Goal: Task Accomplishment & Management: Manage account settings

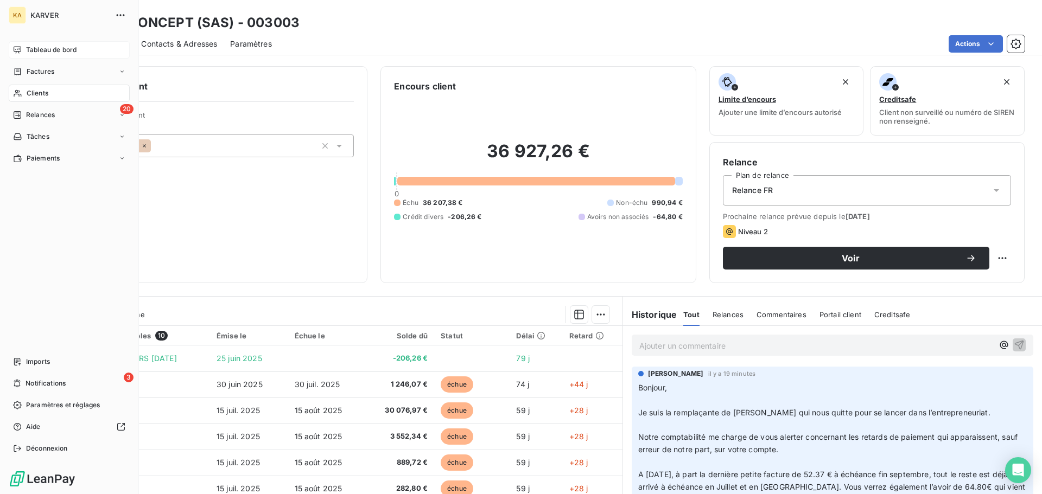
click at [17, 50] on icon at bounding box center [17, 50] width 9 height 9
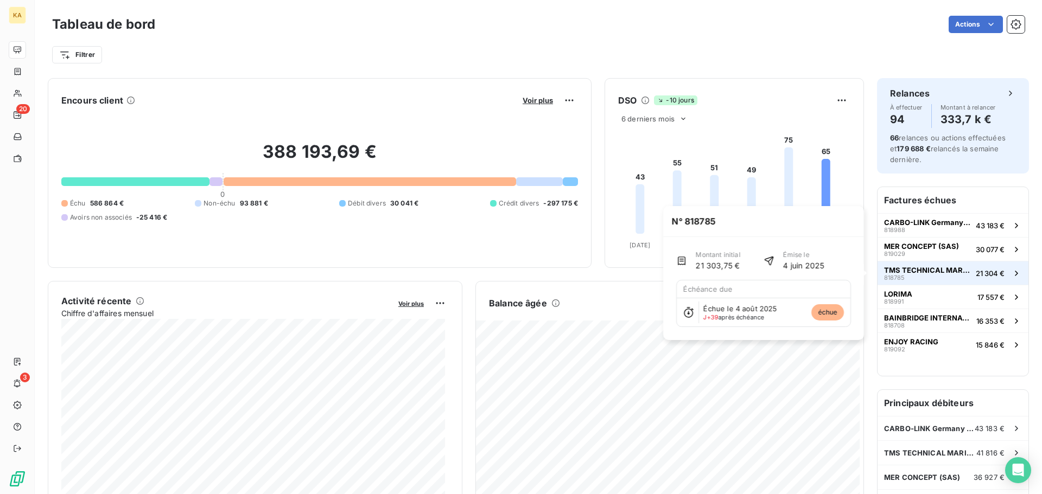
click at [1011, 272] on icon "button" at bounding box center [1016, 273] width 11 height 11
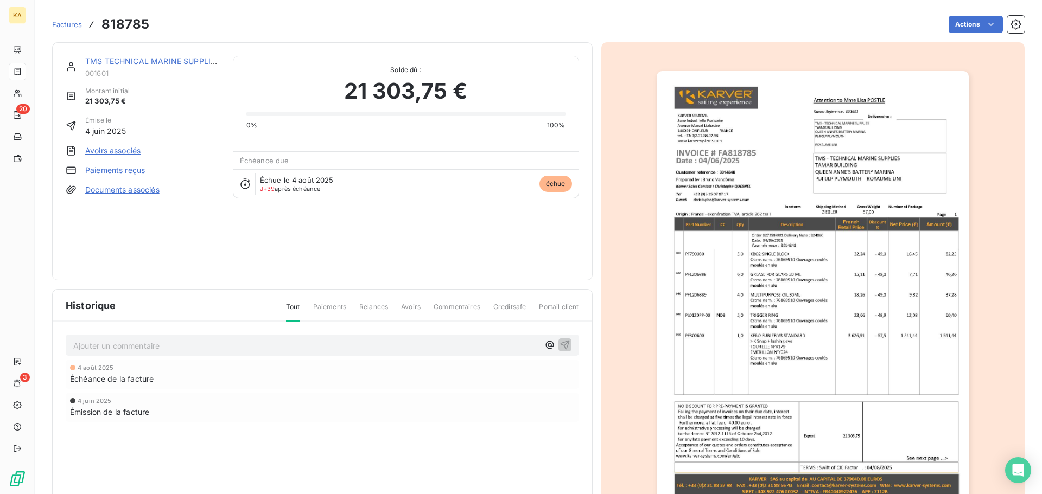
click at [69, 25] on span "Factures" at bounding box center [67, 24] width 30 height 9
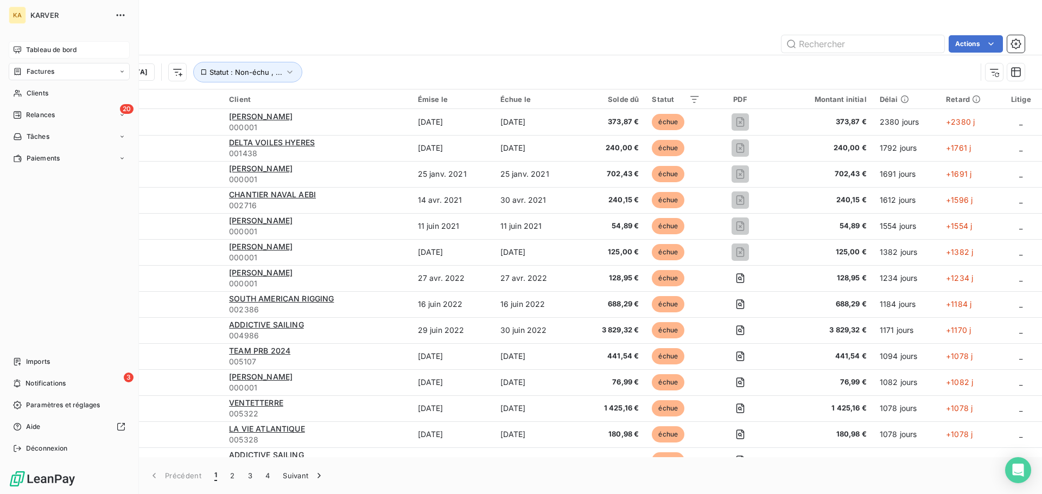
click at [20, 49] on icon at bounding box center [17, 50] width 9 height 9
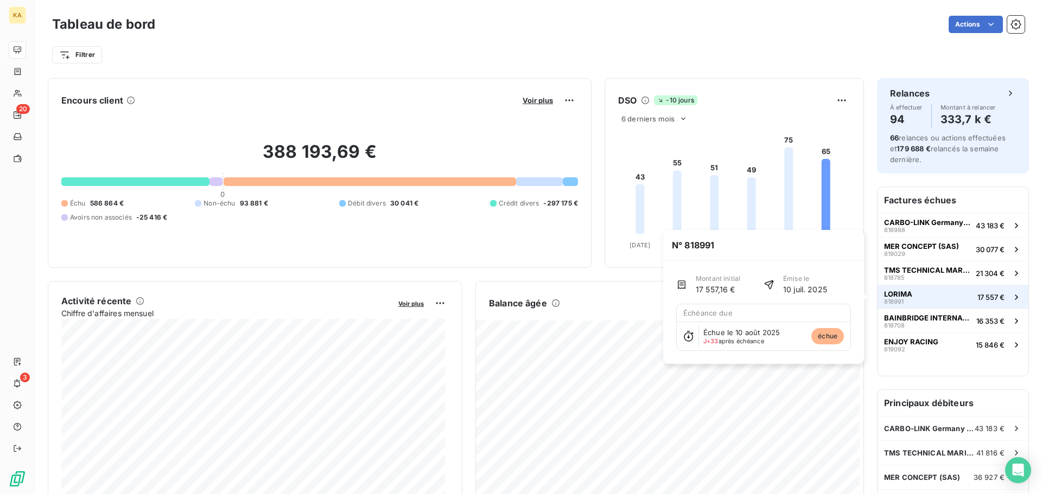
click at [990, 298] on span "17 557 €" at bounding box center [990, 297] width 27 height 9
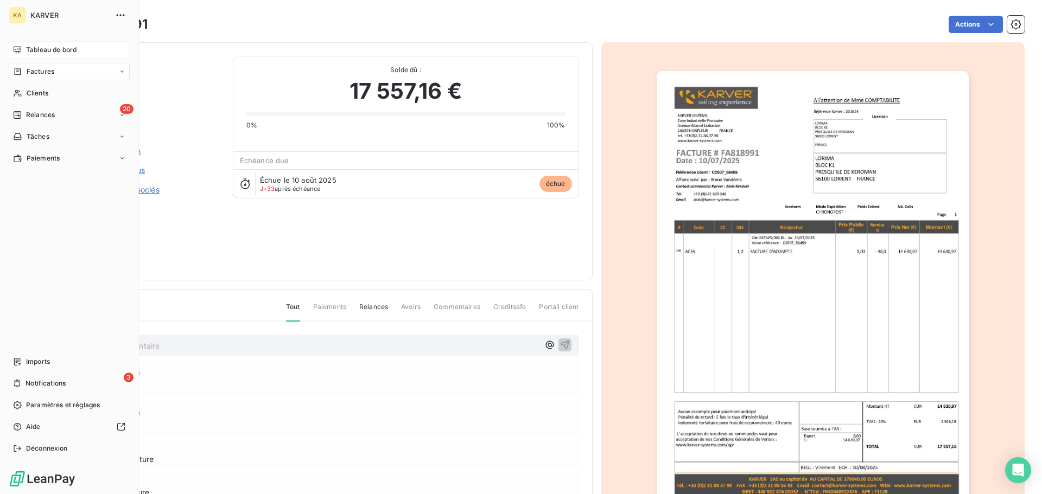
click at [42, 48] on span "Tableau de bord" at bounding box center [51, 50] width 50 height 10
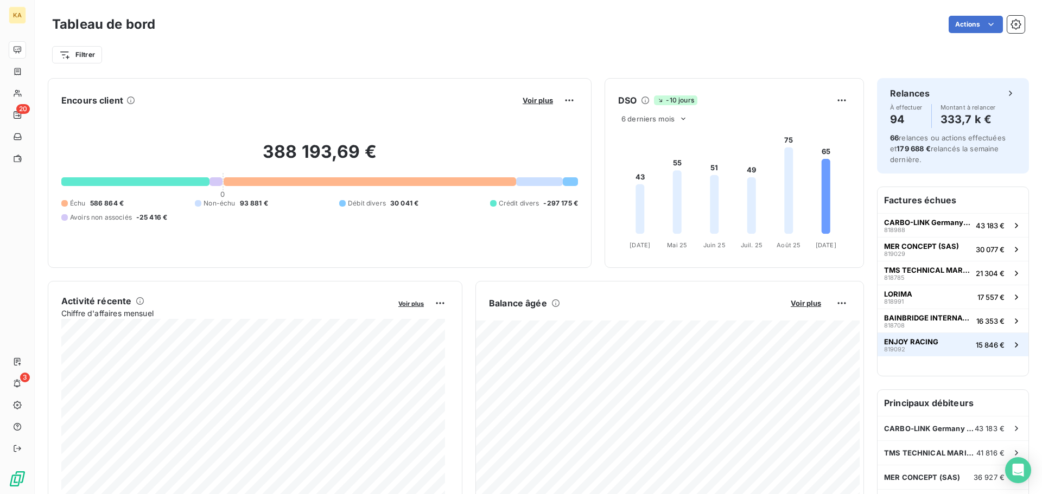
click at [1011, 349] on icon "button" at bounding box center [1016, 345] width 11 height 11
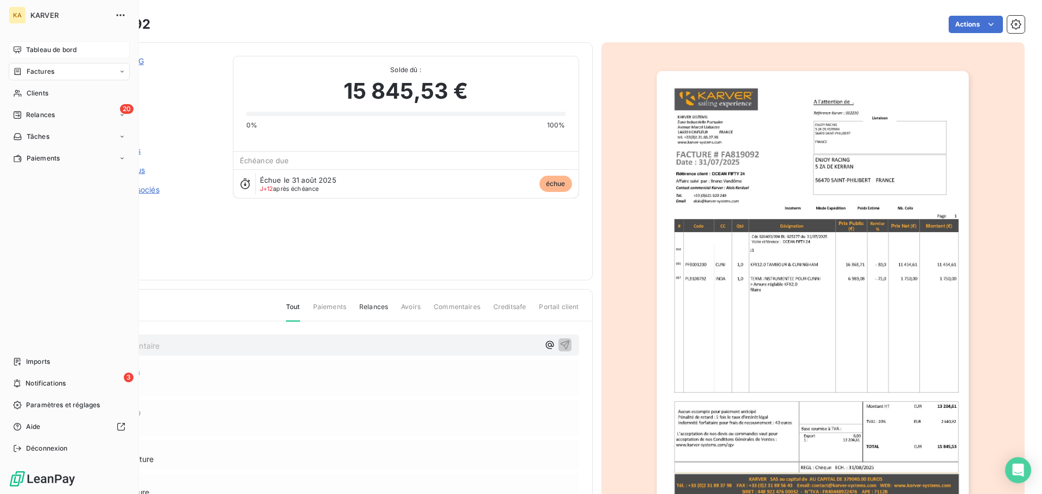
click at [46, 52] on span "Tableau de bord" at bounding box center [51, 50] width 50 height 10
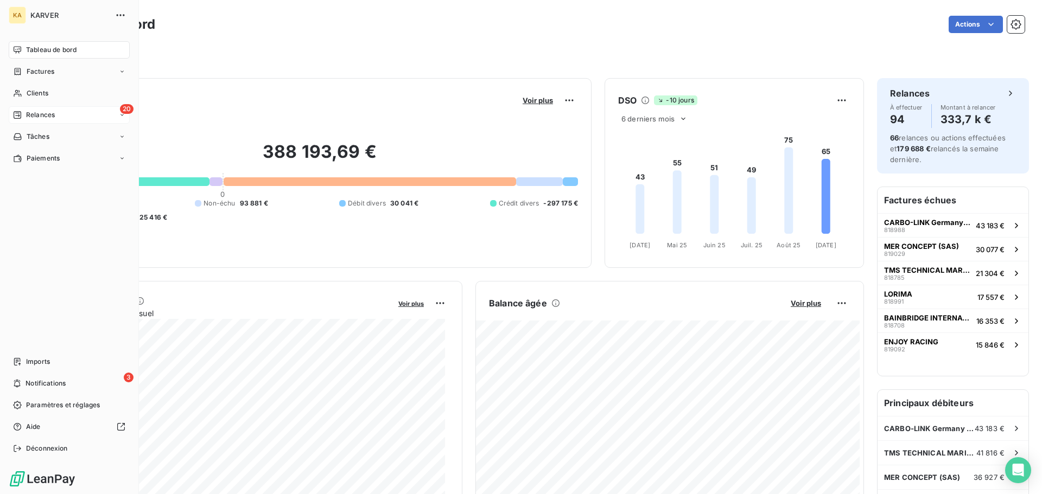
click at [42, 114] on span "Relances" at bounding box center [40, 115] width 29 height 10
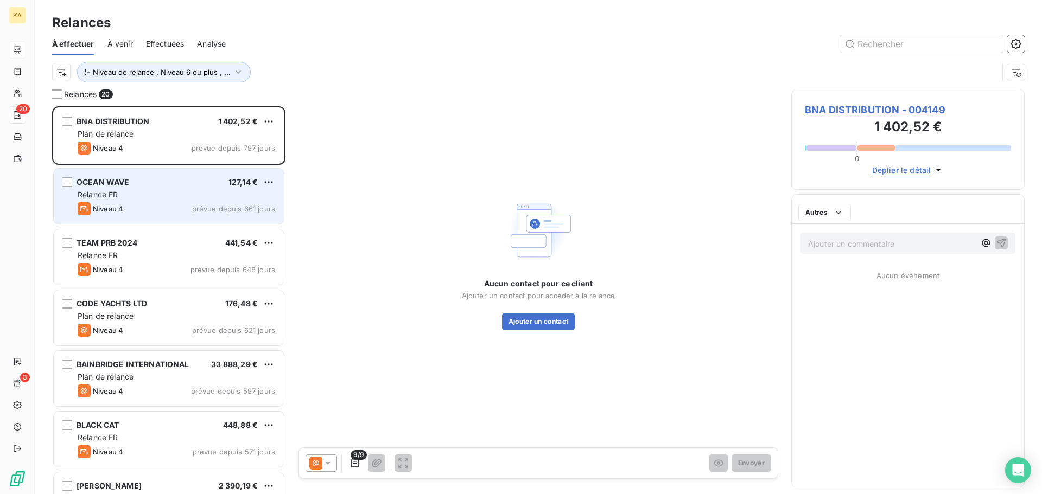
scroll to position [380, 225]
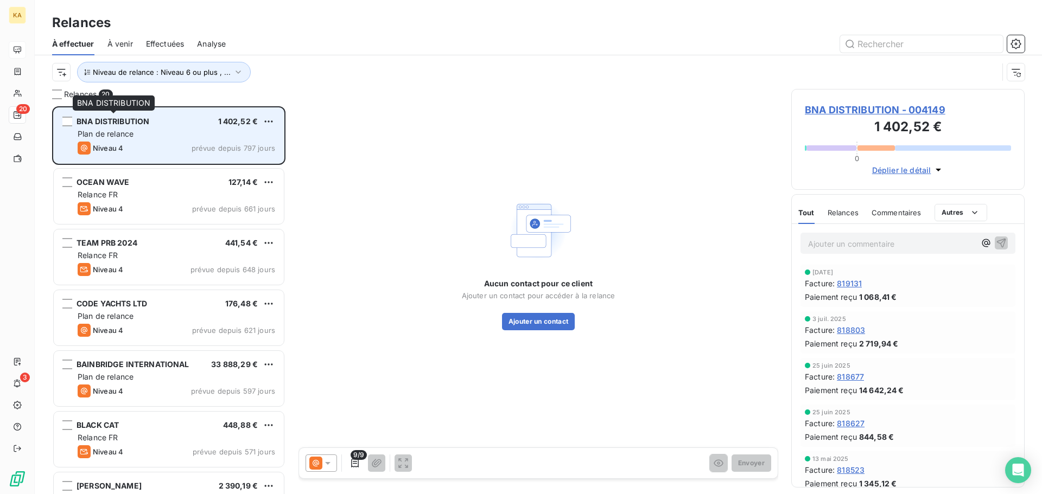
click at [137, 125] on span "BNA DISTRIBUTION" at bounding box center [112, 121] width 73 height 9
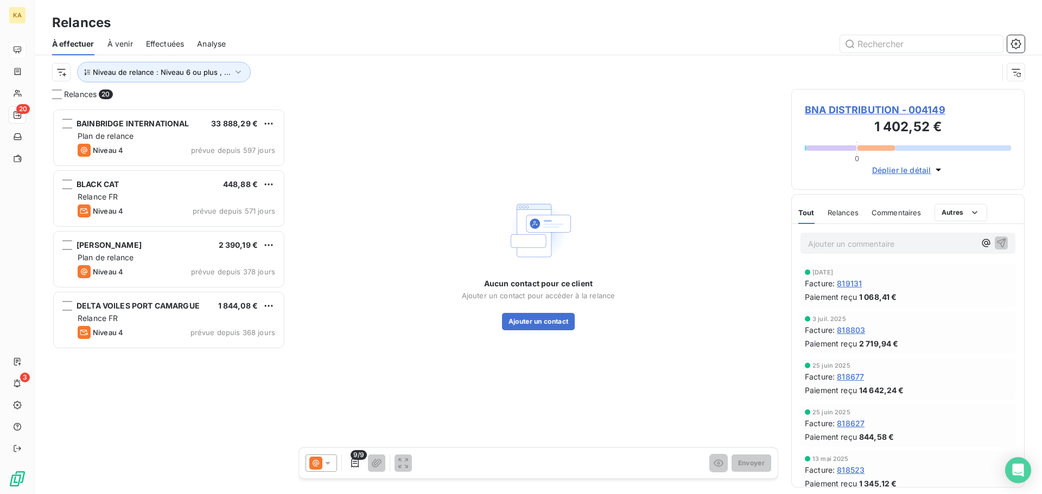
scroll to position [0, 0]
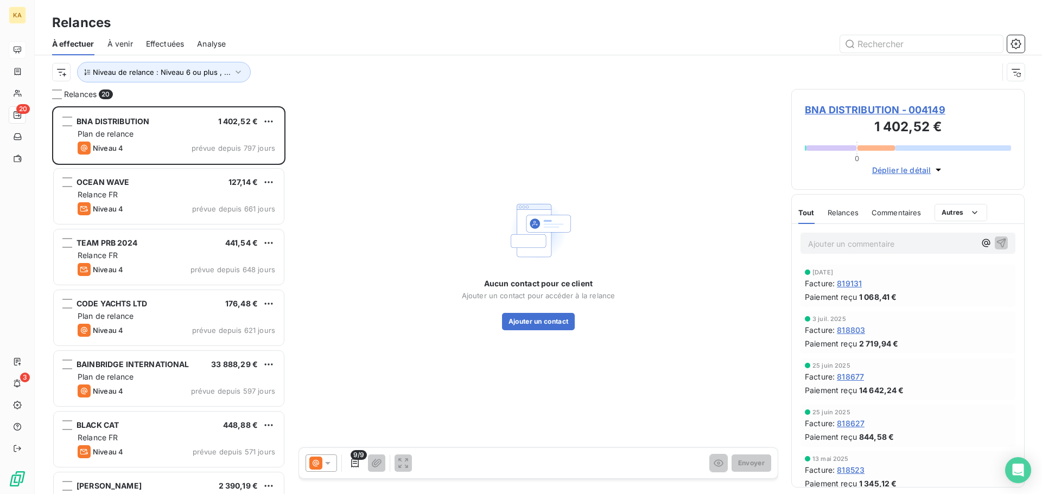
click at [127, 43] on span "À venir" at bounding box center [119, 44] width 25 height 11
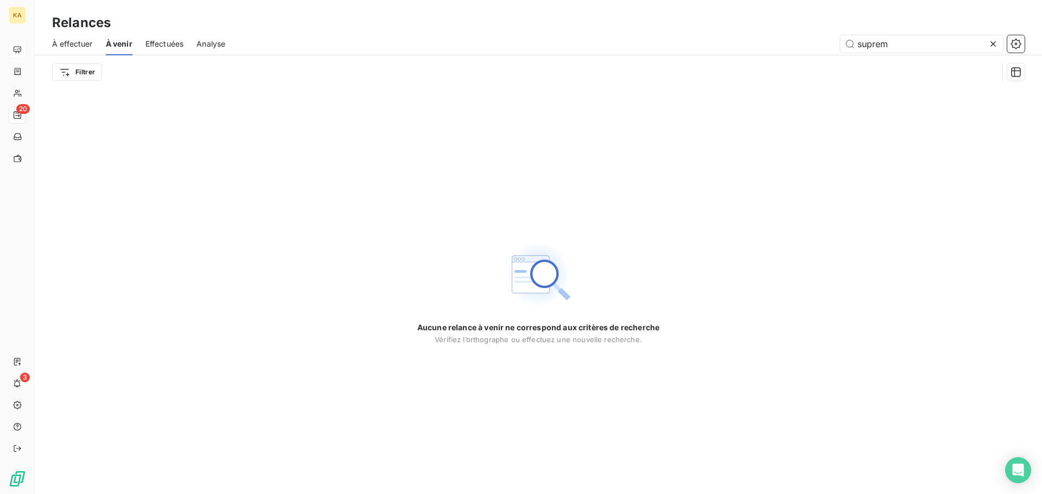
click at [174, 48] on span "Effectuées" at bounding box center [164, 44] width 39 height 11
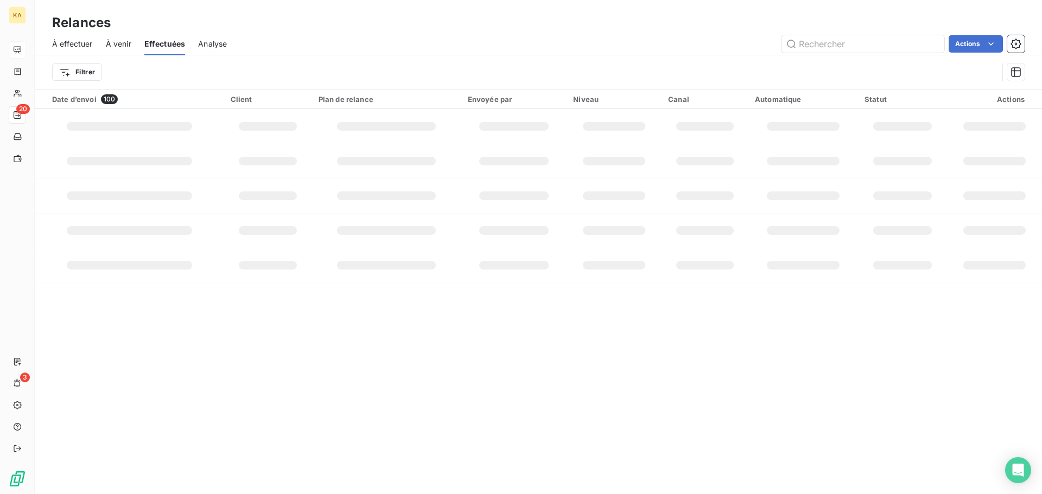
click at [205, 42] on span "Analyse" at bounding box center [212, 44] width 29 height 11
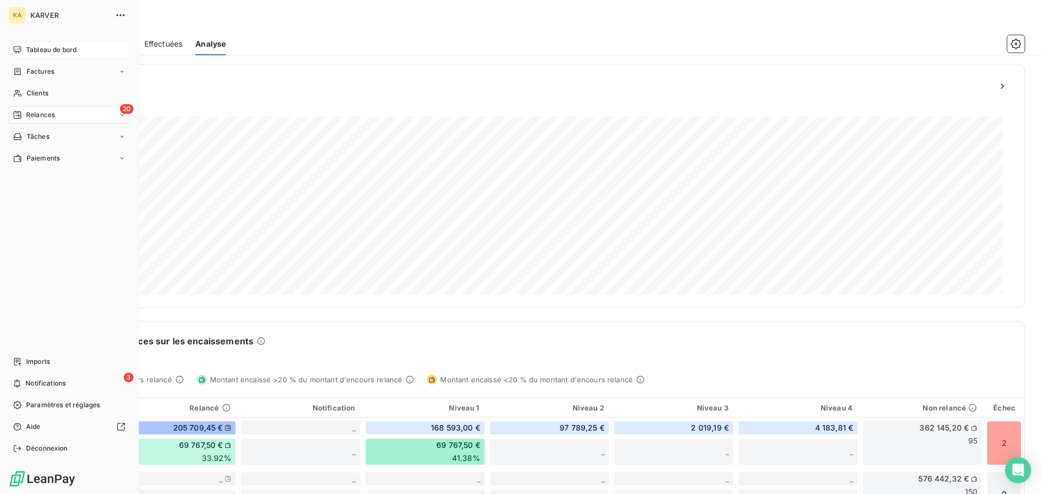
click at [43, 113] on span "Relances" at bounding box center [40, 115] width 29 height 10
click at [111, 114] on div "20 Relances" at bounding box center [69, 114] width 121 height 17
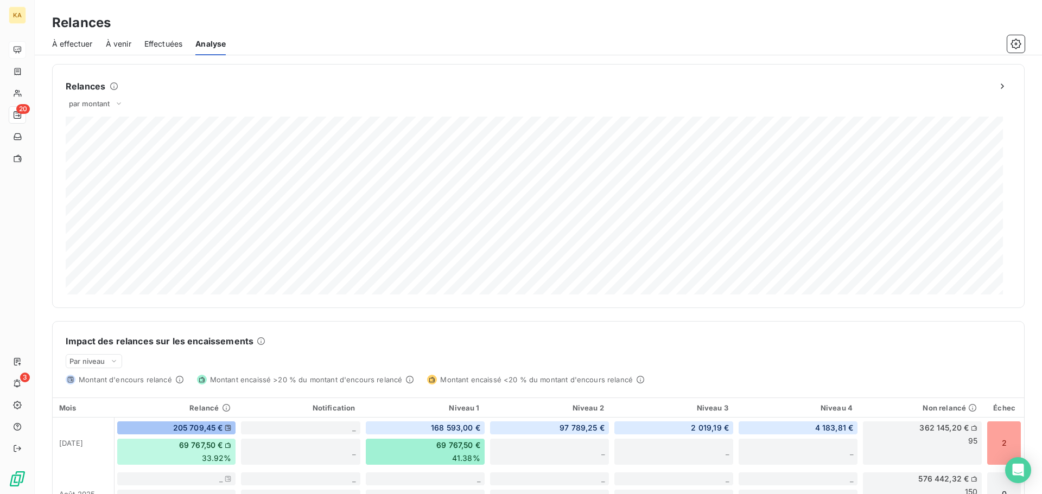
click at [66, 43] on span "À effectuer" at bounding box center [72, 44] width 41 height 11
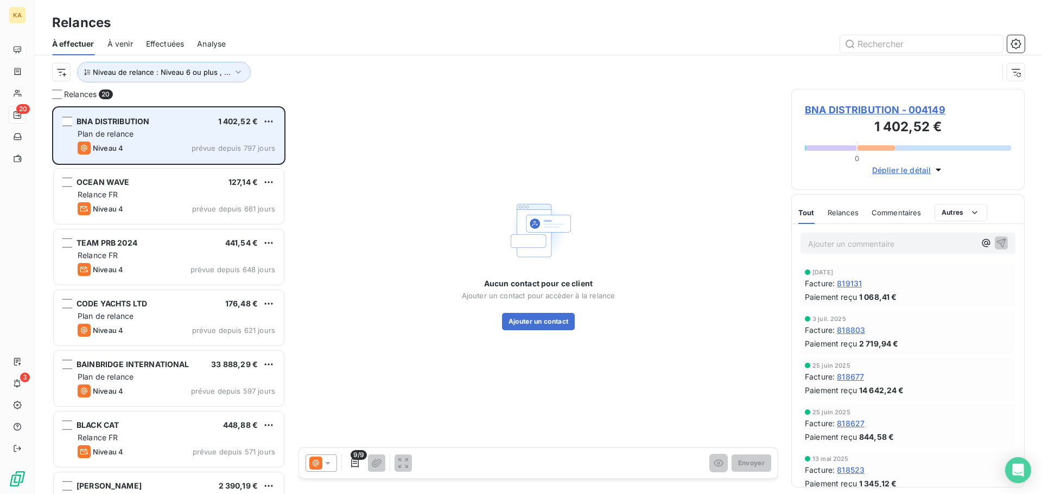
scroll to position [380, 225]
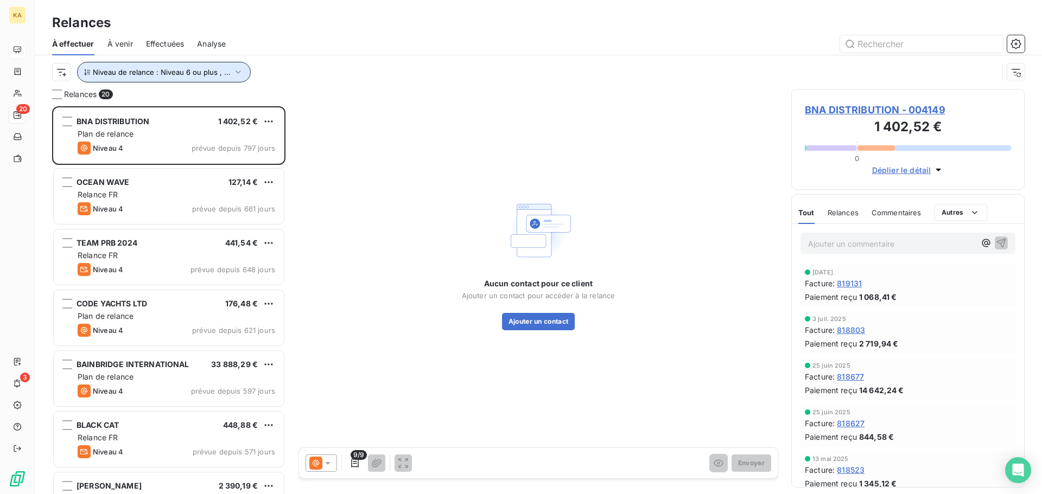
click at [215, 69] on span "Niveau de relance : Niveau 6 ou plus , ..." at bounding box center [162, 72] width 138 height 9
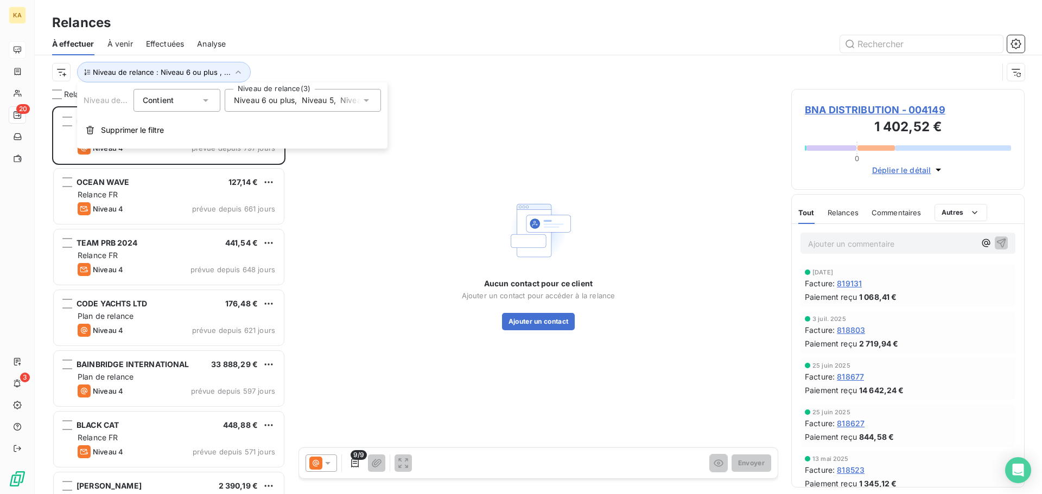
click at [339, 98] on div "Niveau 6 ou plus , Niveau 5 , Niveau 4" at bounding box center [297, 100] width 127 height 11
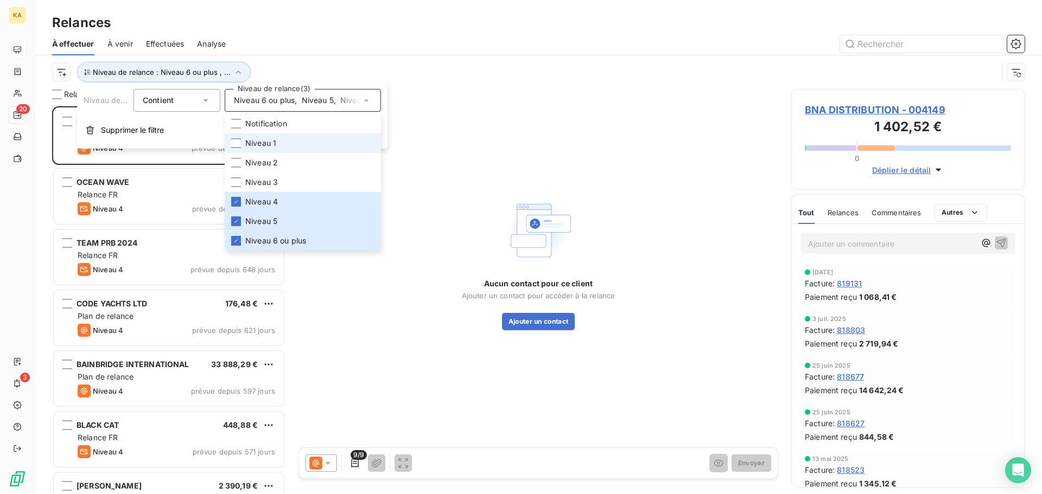
click at [256, 143] on span "Niveau 1" at bounding box center [260, 143] width 31 height 11
click at [249, 160] on span "Niveau 2" at bounding box center [261, 162] width 33 height 11
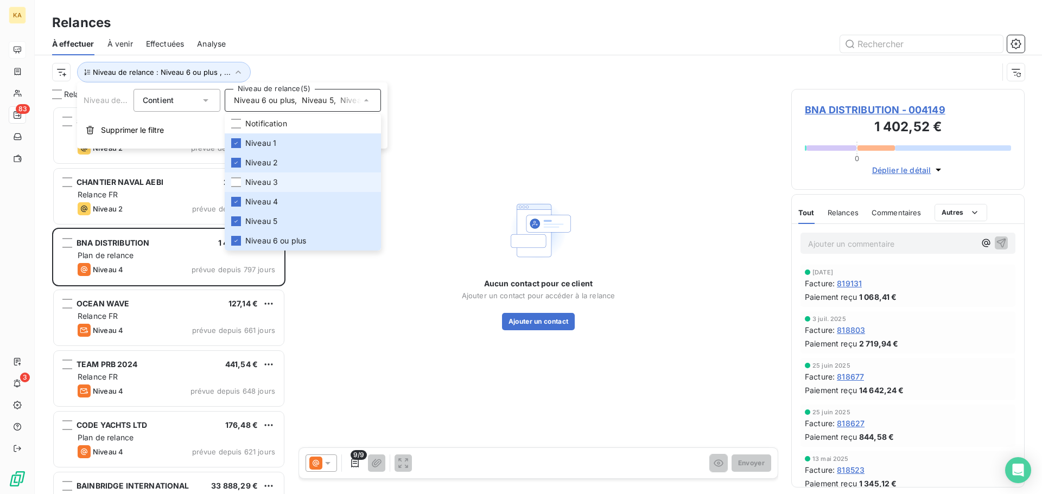
click at [248, 180] on span "Niveau 3" at bounding box center [261, 182] width 33 height 11
click at [244, 203] on li "Niveau 4" at bounding box center [303, 202] width 156 height 20
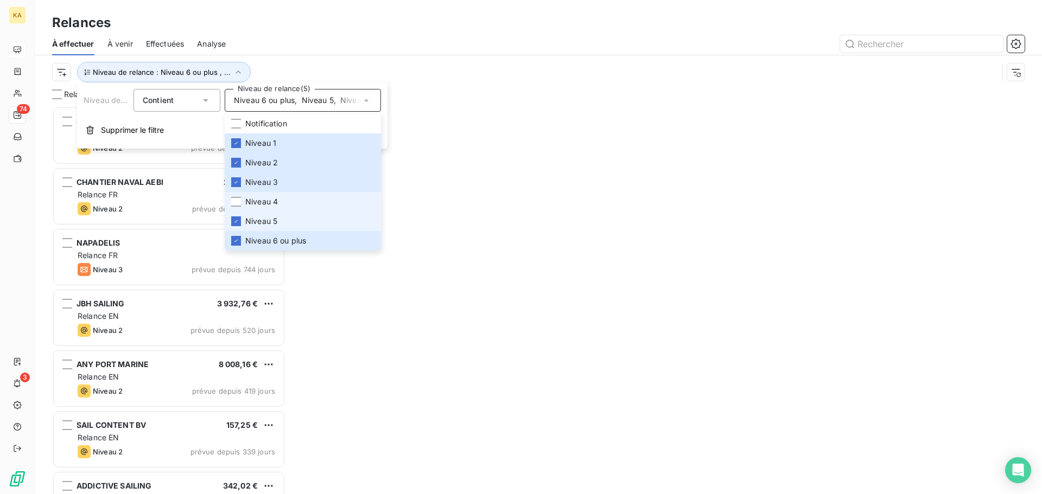
scroll to position [380, 225]
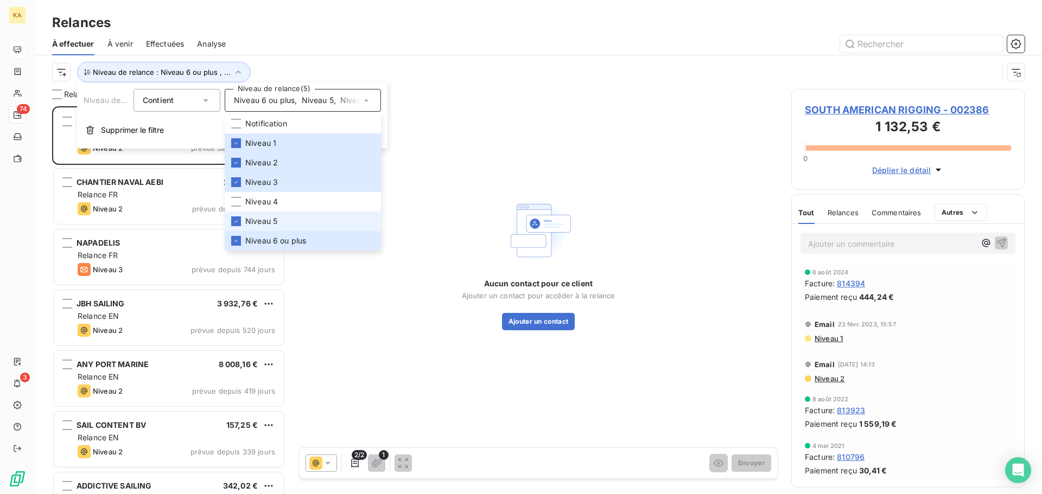
click at [257, 223] on span "Niveau 5" at bounding box center [261, 221] width 32 height 11
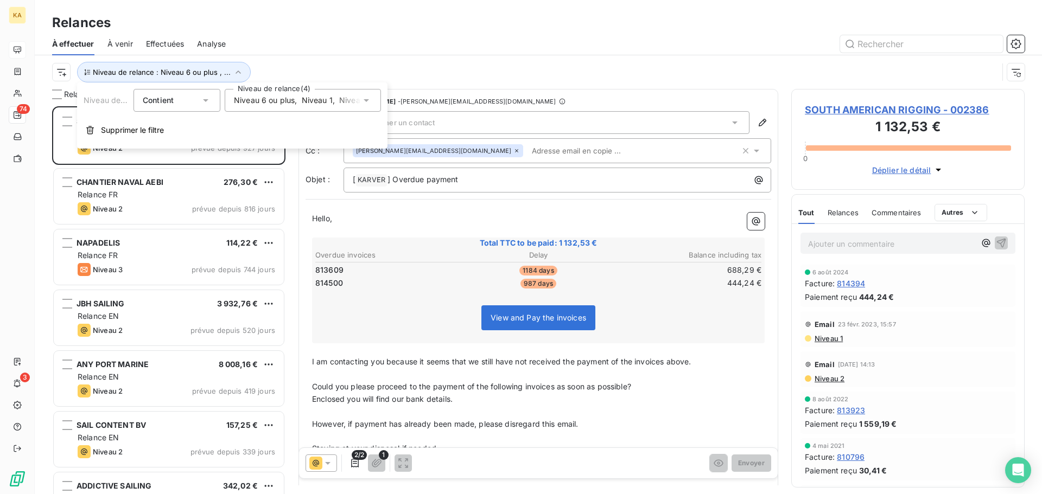
click at [273, 98] on span "Niveau 6 ou plus" at bounding box center [264, 100] width 61 height 11
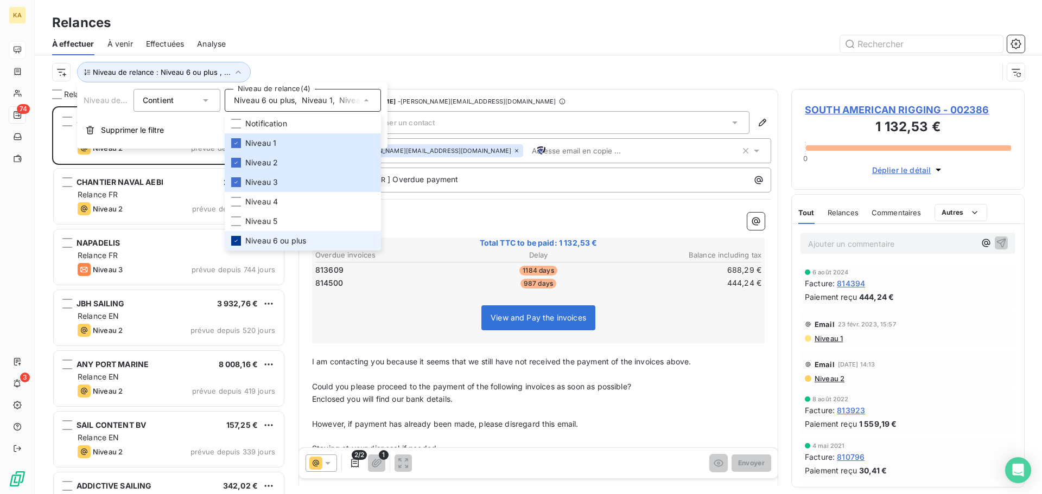
click at [234, 242] on icon at bounding box center [236, 241] width 7 height 7
click at [237, 182] on icon at bounding box center [236, 182] width 7 height 7
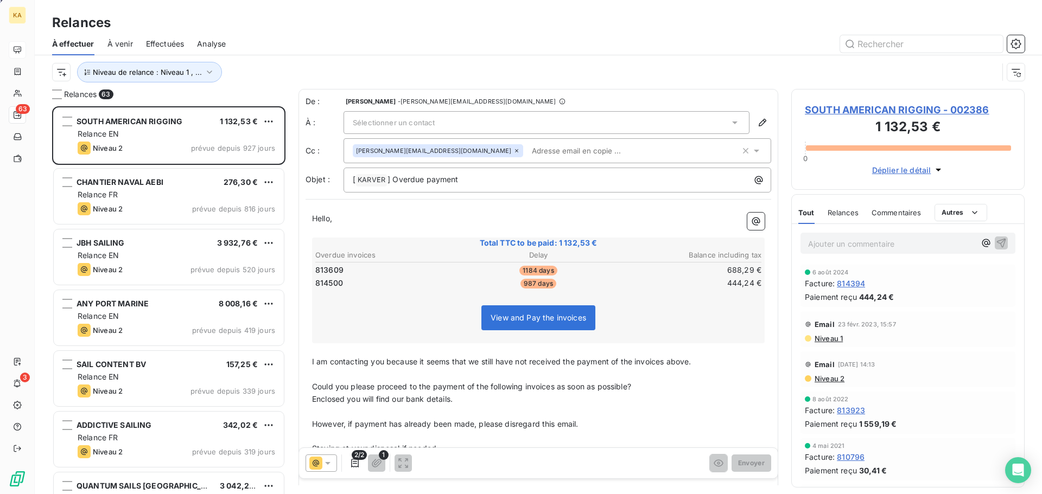
click at [322, 41] on div at bounding box center [632, 43] width 786 height 17
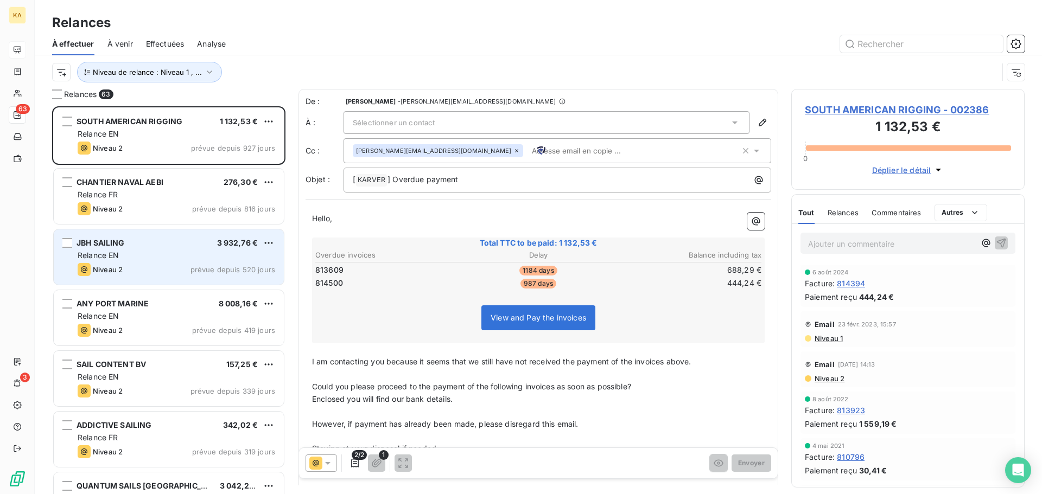
click at [244, 246] on span "3 932,76 €" at bounding box center [237, 242] width 41 height 9
